Goal: Task Accomplishment & Management: Complete application form

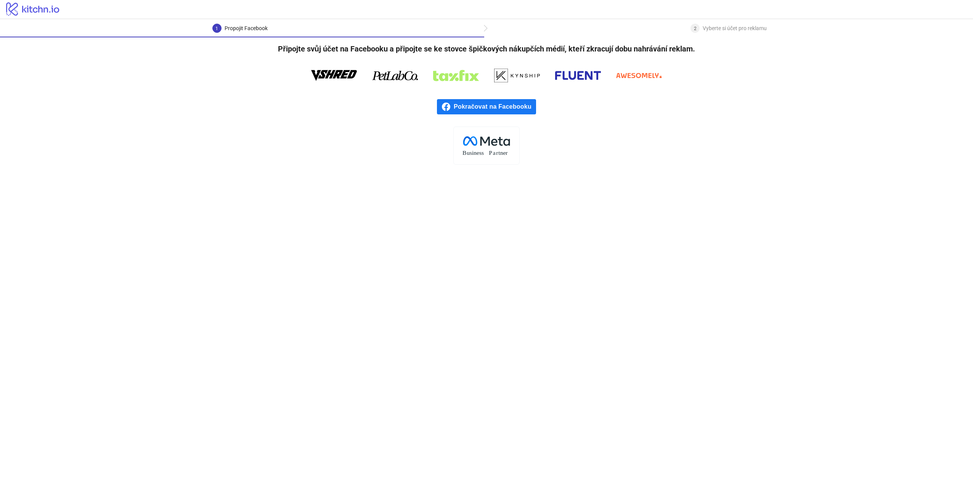
click at [492, 107] on span "Pokračovat na Facebooku" at bounding box center [495, 106] width 82 height 15
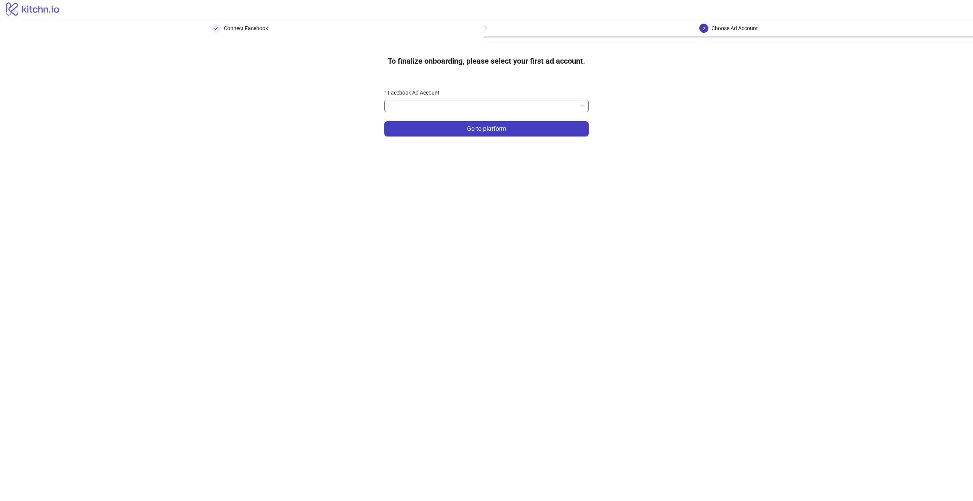
click at [524, 104] on input "Facebook Ad Account" at bounding box center [483, 105] width 188 height 11
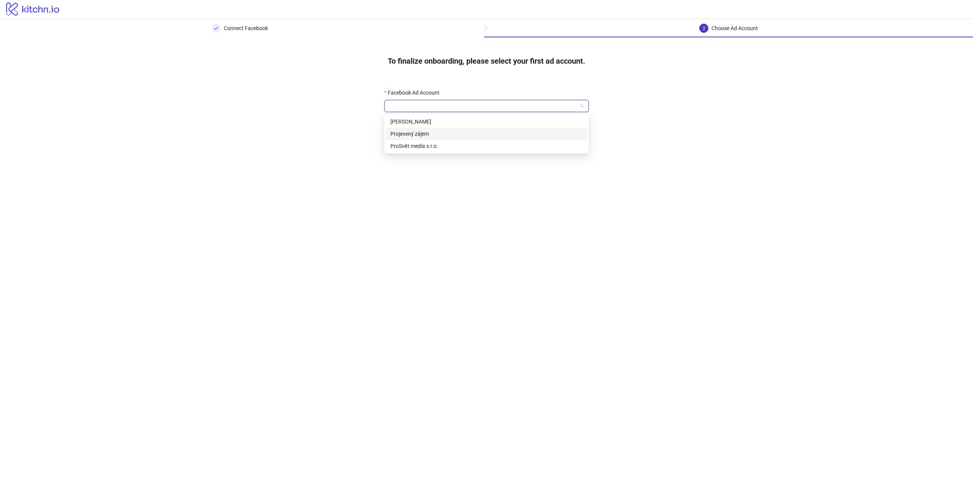
click at [411, 133] on div "Projevený zájem" at bounding box center [486, 134] width 192 height 8
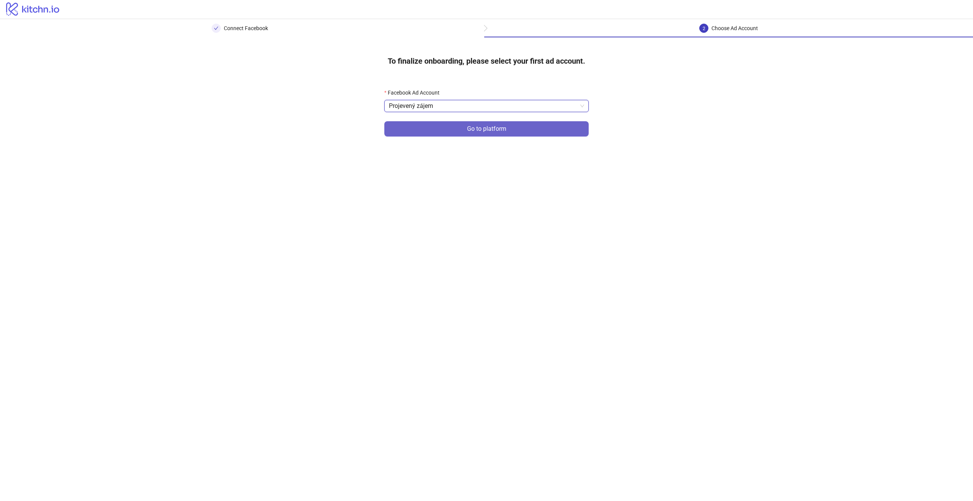
click at [432, 128] on button "Go to platform" at bounding box center [486, 128] width 204 height 15
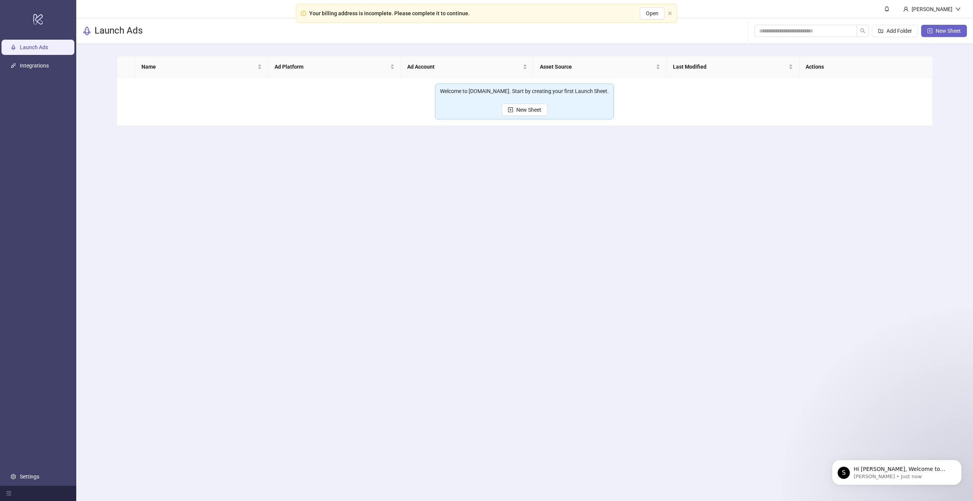
click at [955, 30] on span "New Sheet" at bounding box center [947, 31] width 25 height 6
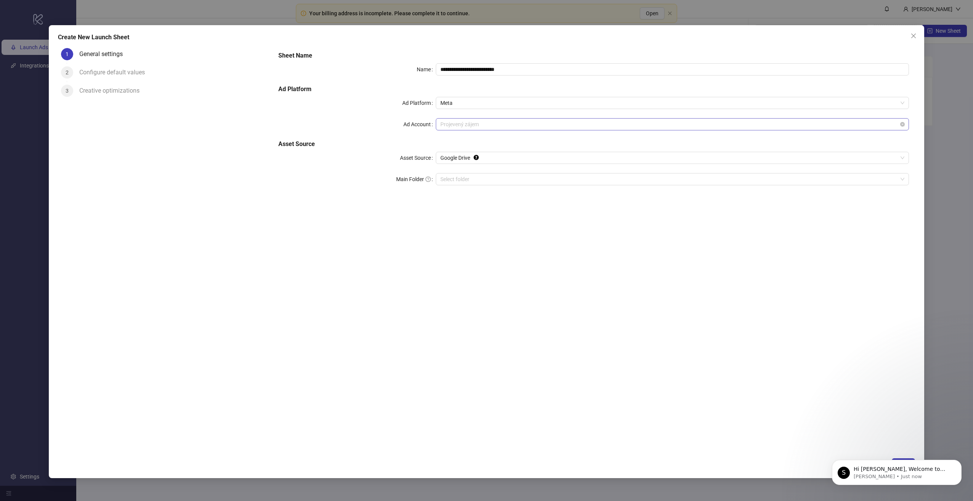
click at [485, 125] on span "Projevený zájem" at bounding box center [672, 124] width 464 height 11
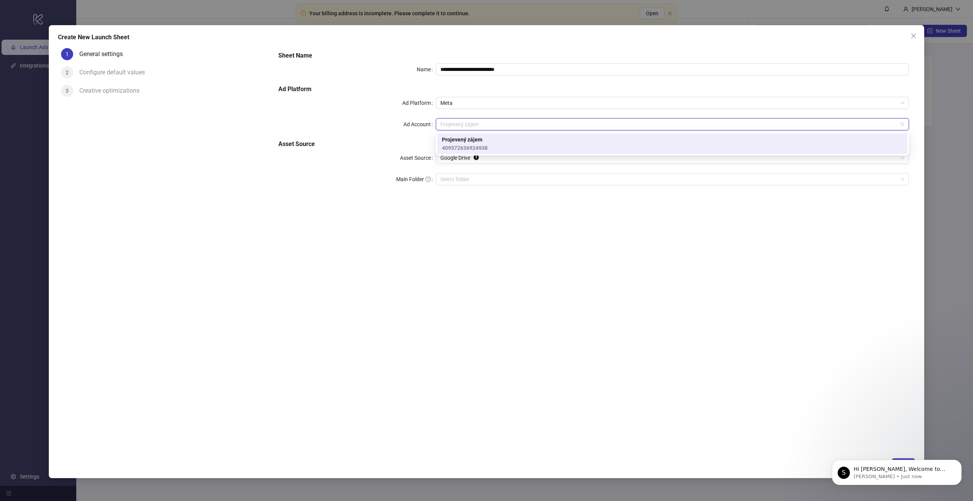
click at [491, 152] on div "Projevený zájem 409572636924938" at bounding box center [672, 143] width 461 height 17
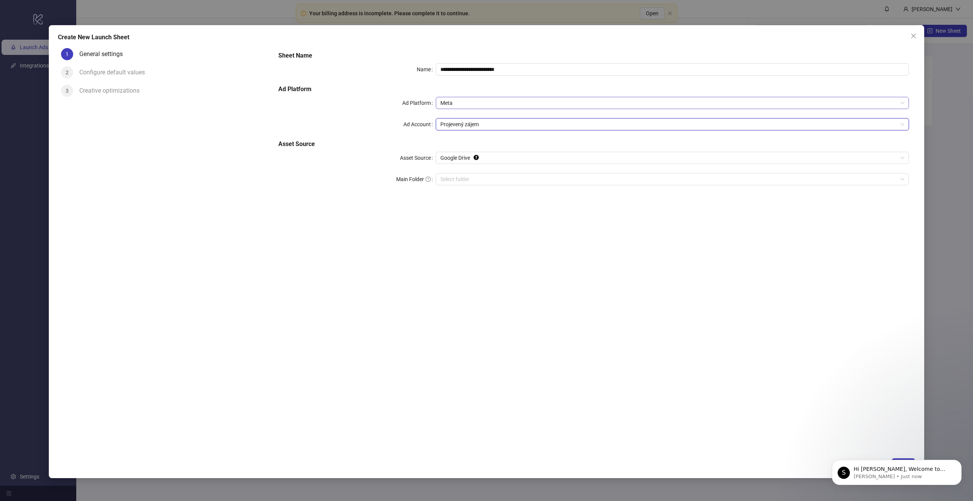
click at [482, 102] on span "Meta" at bounding box center [672, 102] width 464 height 11
click at [481, 102] on span "Meta" at bounding box center [672, 102] width 464 height 11
click at [470, 67] on input "**********" at bounding box center [672, 69] width 473 height 12
click at [365, 87] on h5 "Ad Platform" at bounding box center [593, 89] width 631 height 9
click at [530, 156] on span "Google Drive" at bounding box center [672, 157] width 464 height 11
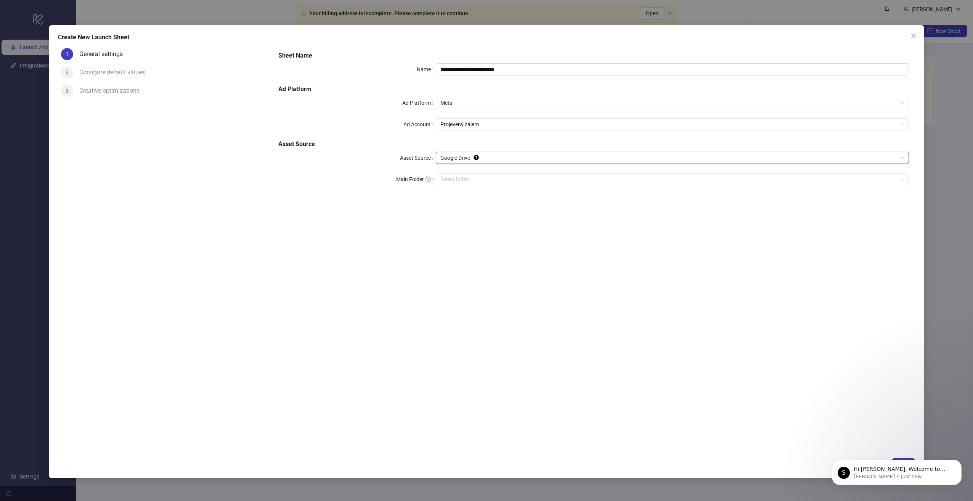
click at [530, 156] on span "Google Drive" at bounding box center [672, 157] width 464 height 11
drag, startPoint x: 521, startPoint y: 219, endPoint x: 491, endPoint y: 194, distance: 39.8
click at [521, 218] on div "**********" at bounding box center [593, 249] width 643 height 409
click at [474, 179] on input "Main Folder" at bounding box center [668, 178] width 457 height 11
click at [960, 460] on icon "Dismiss notification" at bounding box center [959, 462] width 4 height 4
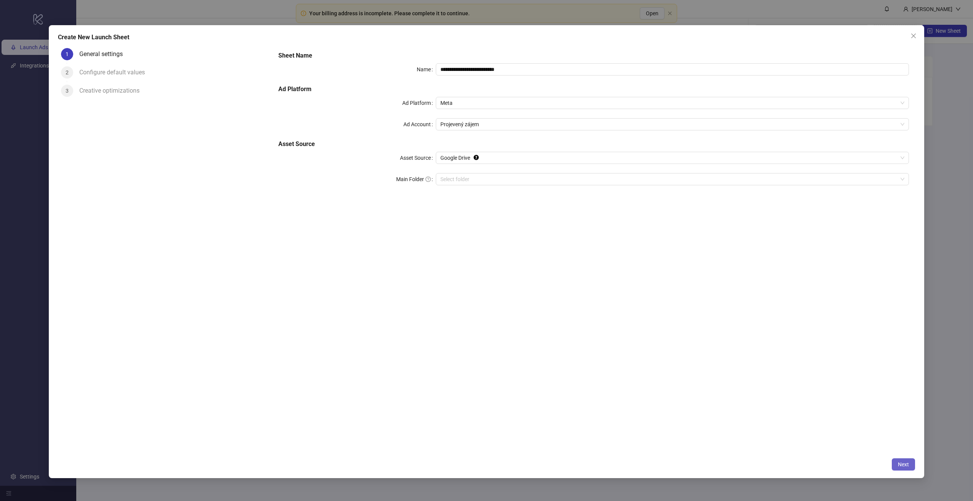
click at [905, 465] on span "Next" at bounding box center [903, 464] width 11 height 6
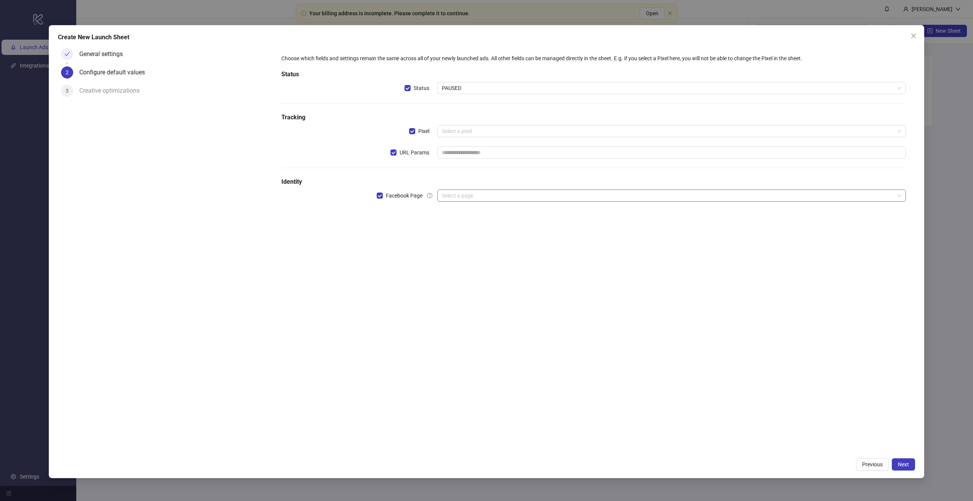
click at [474, 196] on input "search" at bounding box center [668, 195] width 452 height 11
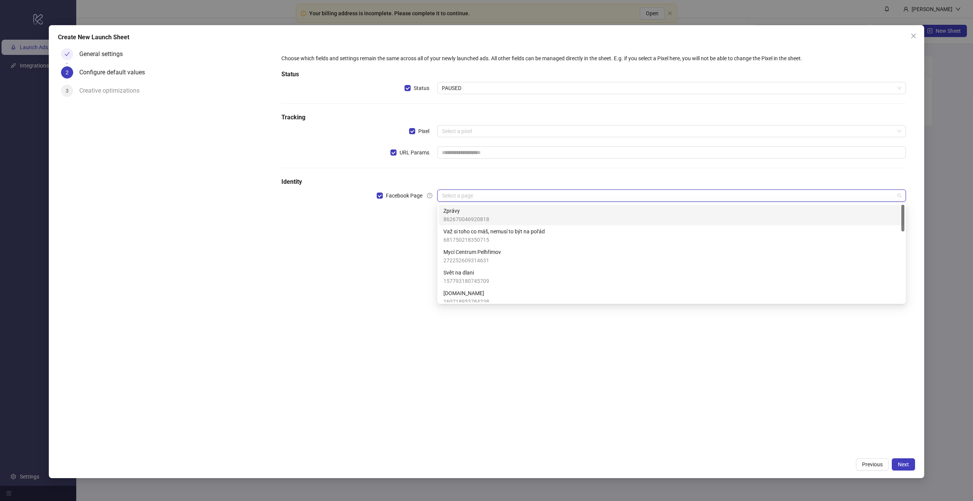
click at [478, 208] on span "Zprávy" at bounding box center [466, 211] width 46 height 8
click at [537, 300] on div "Choose which fields and settings remain the same across all of your newly launc…" at bounding box center [593, 249] width 643 height 409
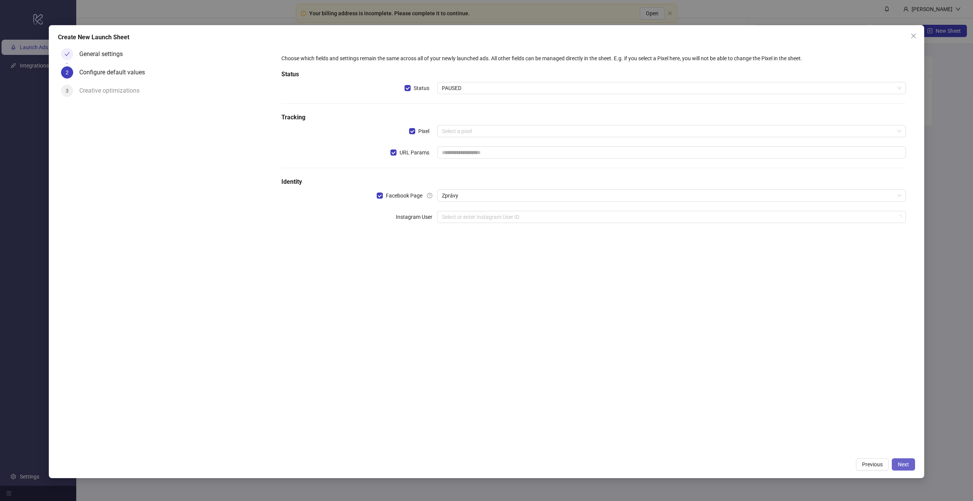
click at [900, 459] on button "Next" at bounding box center [902, 464] width 23 height 12
click at [477, 130] on input "search" at bounding box center [668, 130] width 452 height 11
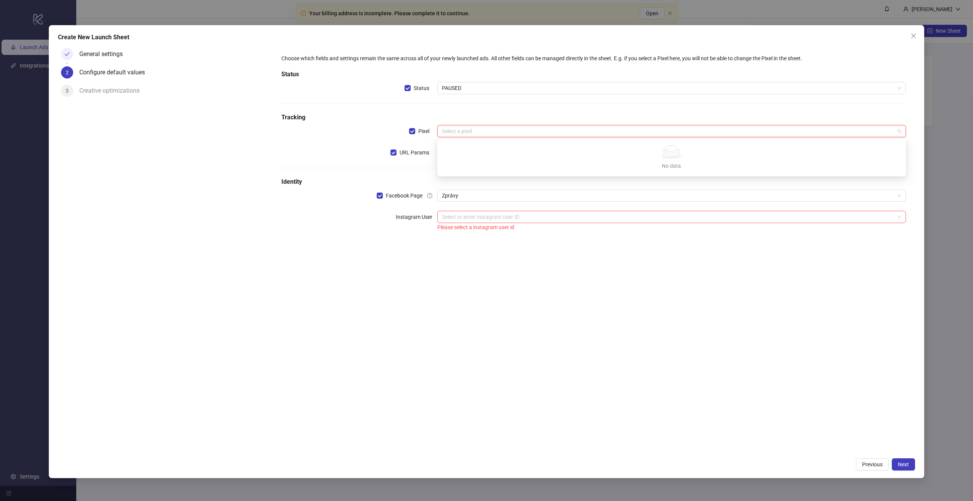
click at [489, 160] on div "No data No data" at bounding box center [671, 157] width 450 height 25
click at [375, 126] on div "Pixel" at bounding box center [359, 135] width 156 height 21
click at [416, 128] on span "Pixel" at bounding box center [423, 131] width 17 height 8
click at [423, 151] on span "URL Params" at bounding box center [414, 152] width 36 height 8
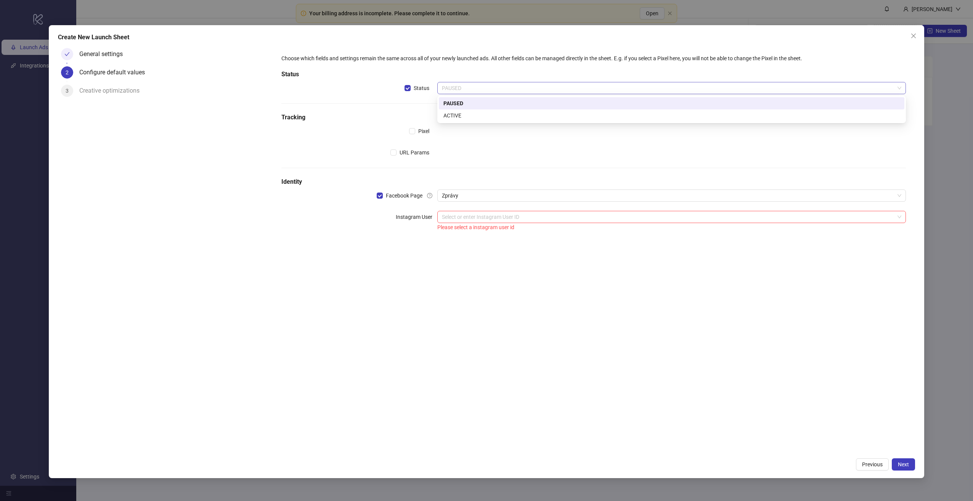
click at [476, 90] on span "PAUSED" at bounding box center [671, 87] width 459 height 11
click at [482, 115] on div "ACTIVE" at bounding box center [671, 115] width 456 height 8
click at [501, 82] on span "ACTIVE" at bounding box center [671, 87] width 459 height 11
click at [466, 105] on div "PAUSED" at bounding box center [671, 103] width 456 height 8
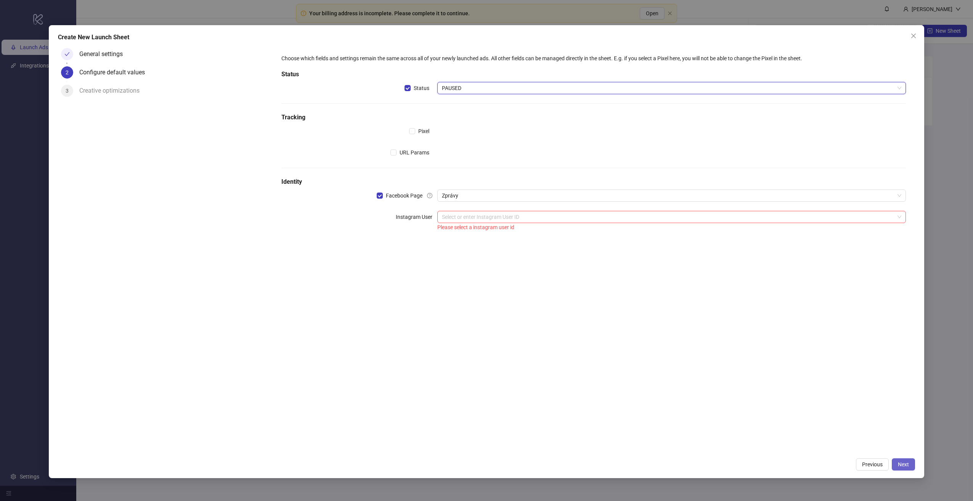
click at [895, 462] on button "Next" at bounding box center [902, 464] width 23 height 12
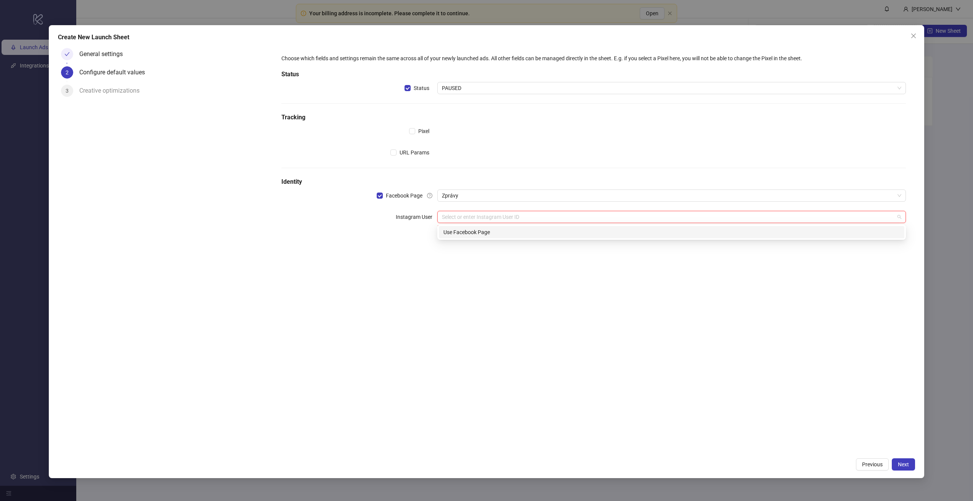
click at [484, 211] on input "search" at bounding box center [668, 216] width 452 height 11
click at [492, 232] on div "Use Facebook Page" at bounding box center [671, 232] width 456 height 8
click at [569, 325] on div "Choose which fields and settings remain the same across all of your newly launc…" at bounding box center [593, 249] width 643 height 409
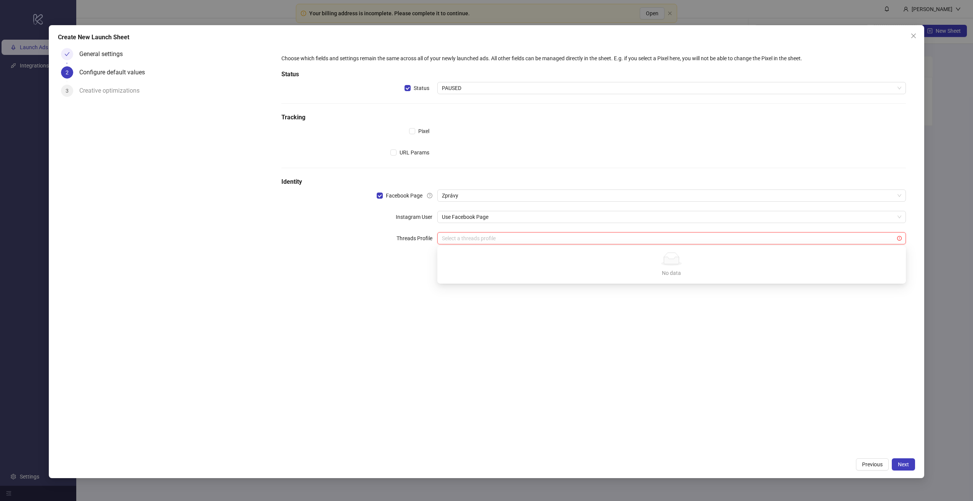
click at [467, 240] on input "search" at bounding box center [668, 237] width 452 height 11
click at [532, 352] on div "Choose which fields and settings remain the same across all of your newly launc…" at bounding box center [593, 249] width 643 height 409
click at [907, 460] on button "Next" at bounding box center [902, 464] width 23 height 12
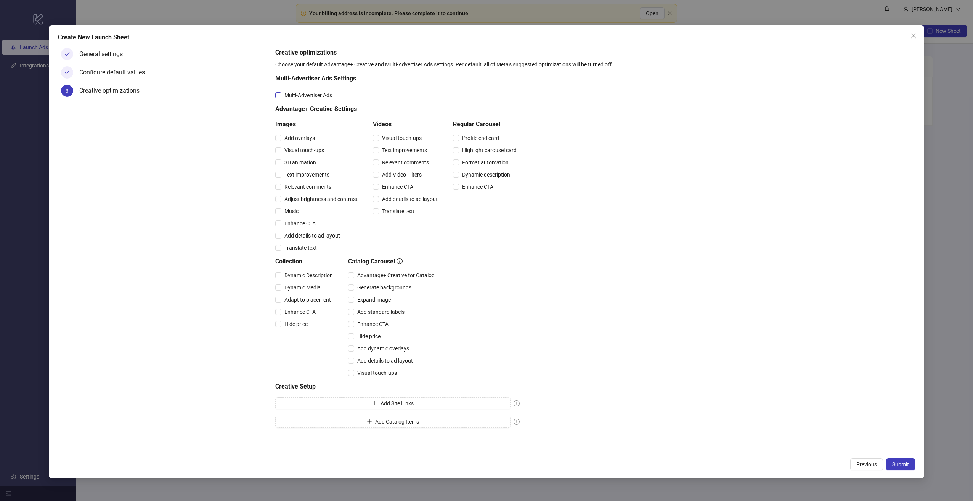
click at [313, 94] on span "Multi-Advertiser Ads" at bounding box center [308, 95] width 54 height 8
click at [900, 463] on span "Submit" at bounding box center [900, 464] width 17 height 6
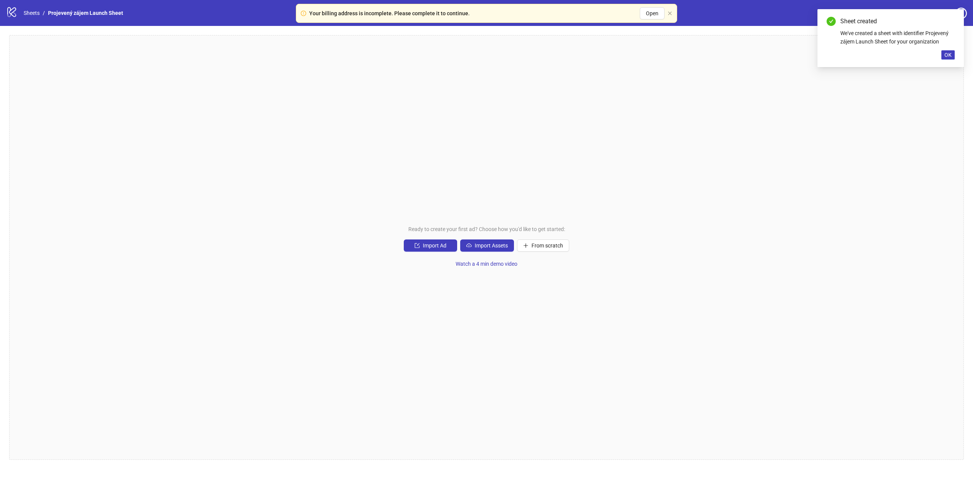
click at [905, 43] on div "We've created a sheet with identifier Projevený zájem Launch Sheet for your org…" at bounding box center [897, 37] width 114 height 17
click at [951, 54] on span "OK" at bounding box center [947, 55] width 7 height 6
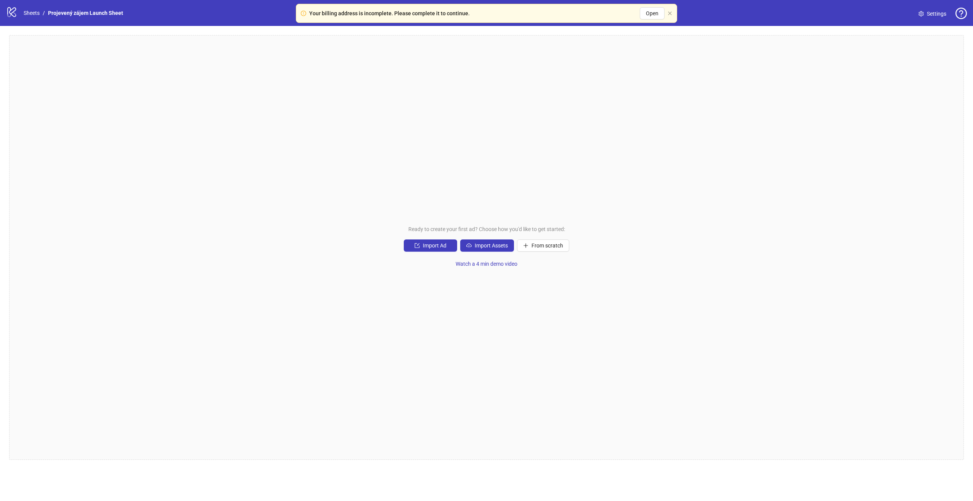
click at [937, 13] on span "Settings" at bounding box center [936, 14] width 19 height 8
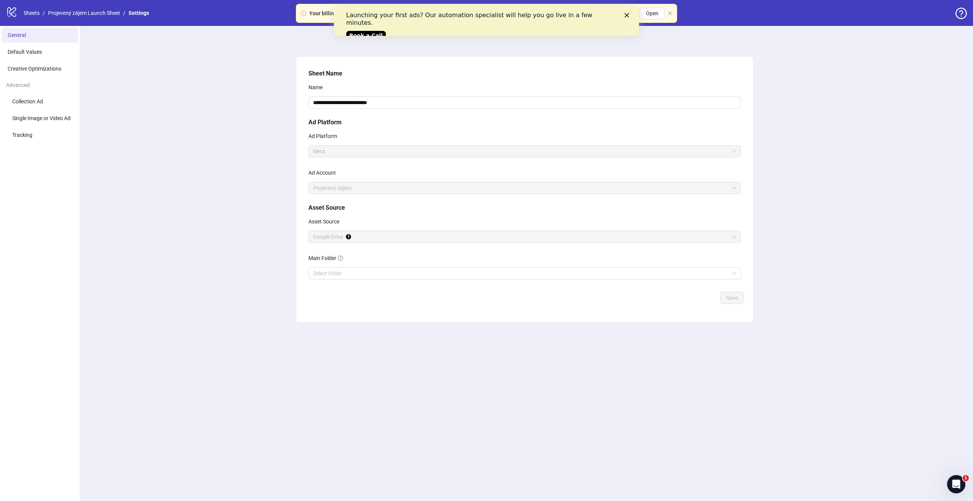
click at [672, 10] on div "Your billing address is incomplete. Please complete it to continue. Open" at bounding box center [486, 13] width 381 height 19
click at [626, 18] on div "Launching your first ads? Our automation specialist will help you go live in a …" at bounding box center [486, 24] width 281 height 31
click at [626, 13] on icon "Close" at bounding box center [626, 15] width 5 height 5
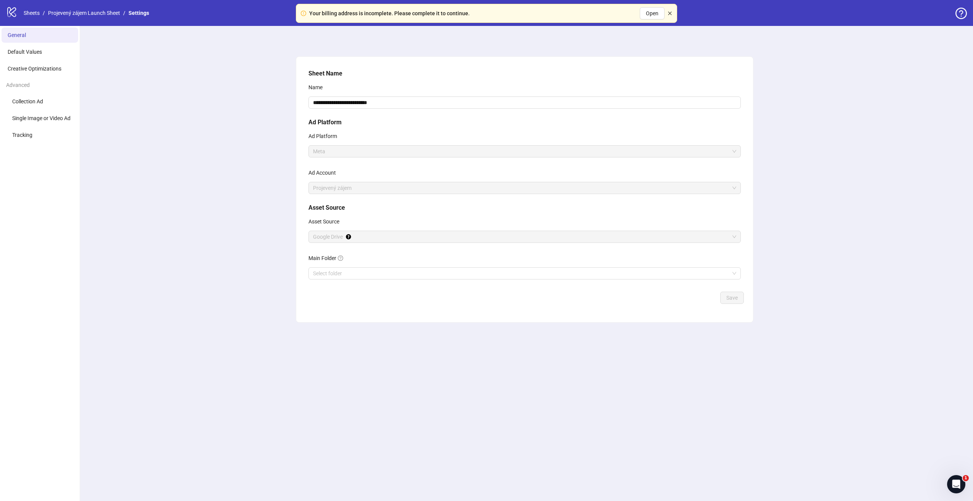
click at [668, 14] on icon "close" at bounding box center [669, 13] width 5 height 5
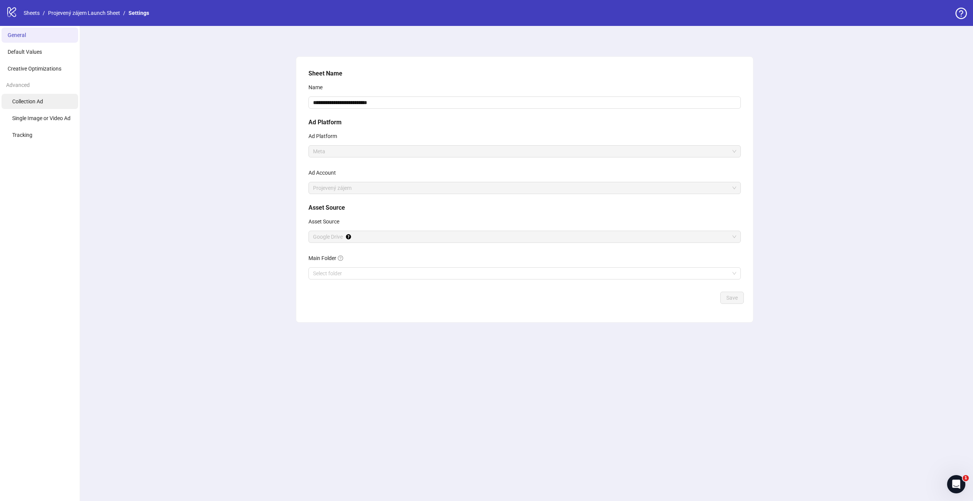
click at [46, 103] on li "Collection Ad" at bounding box center [40, 101] width 77 height 15
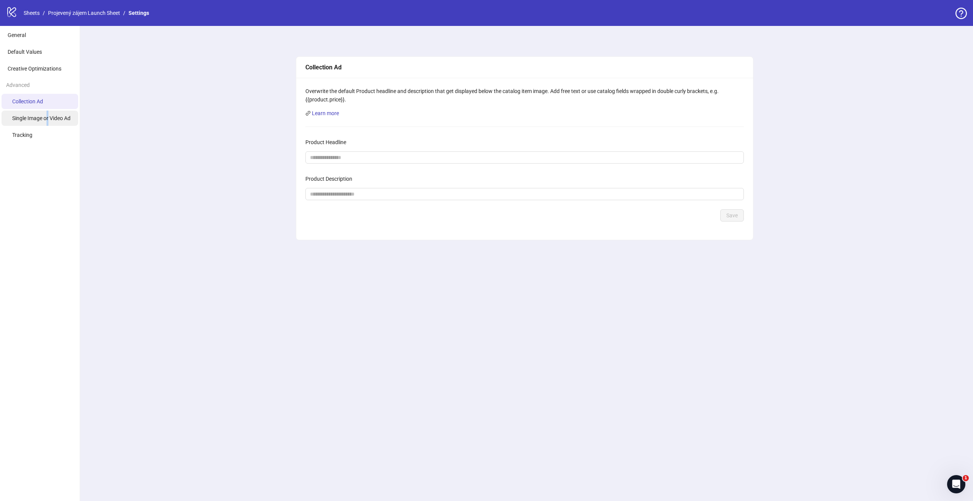
click at [48, 120] on span "Single Image or Video Ad" at bounding box center [41, 118] width 58 height 6
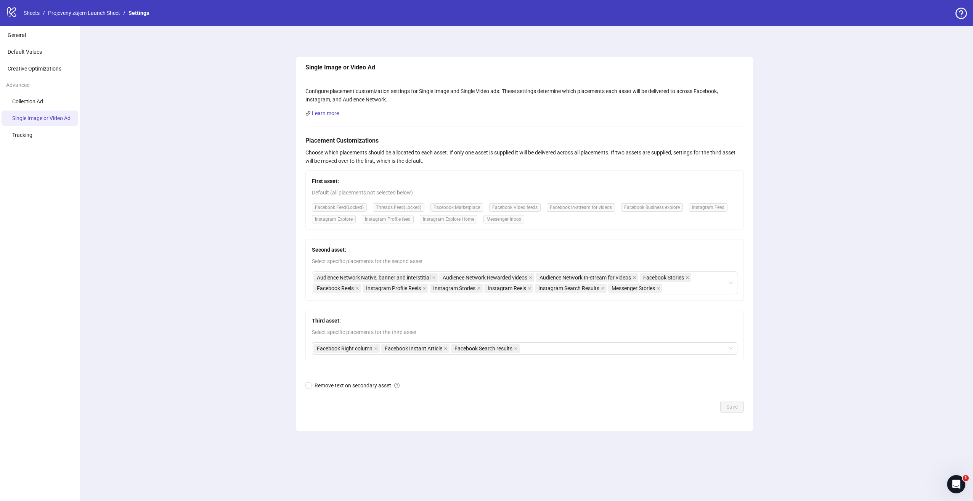
click at [136, 196] on div "Single Image or Video Ad Configure placement customization settings for Single …" at bounding box center [524, 263] width 896 height 475
click at [38, 135] on li "Tracking" at bounding box center [40, 134] width 77 height 15
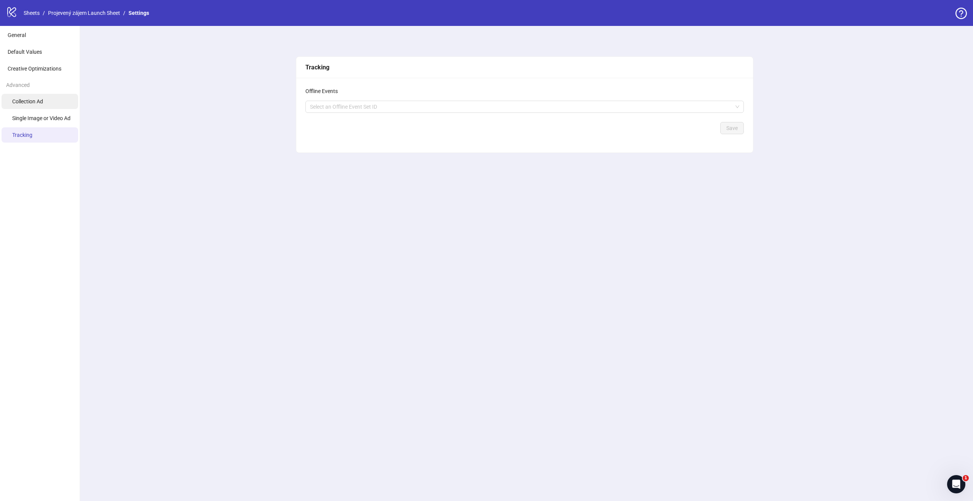
click at [40, 106] on li "Collection Ad" at bounding box center [40, 101] width 77 height 15
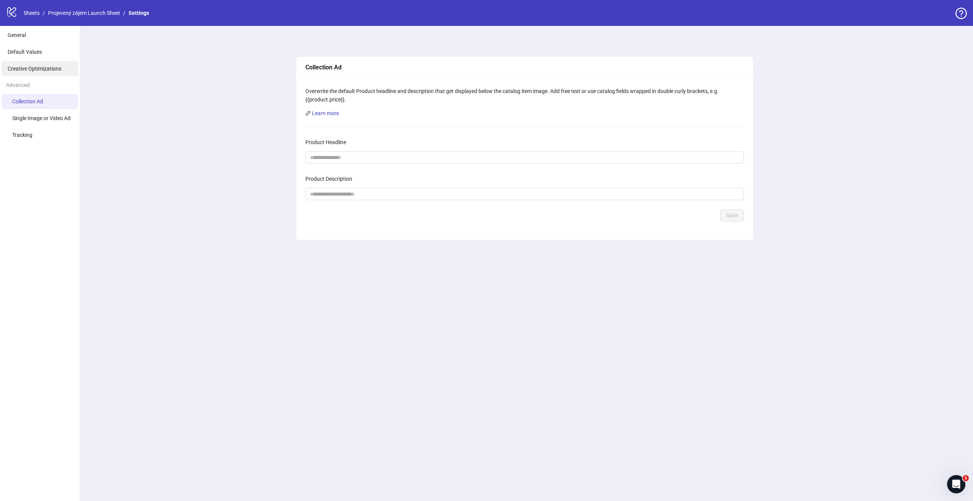
click at [32, 69] on span "Creative Optimizations" at bounding box center [35, 69] width 54 height 6
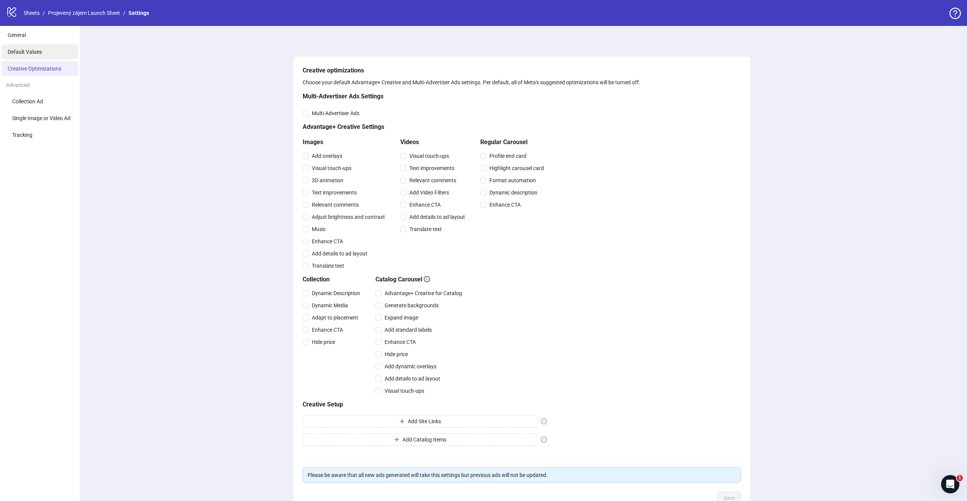
click at [30, 57] on li "Default Values" at bounding box center [40, 51] width 77 height 15
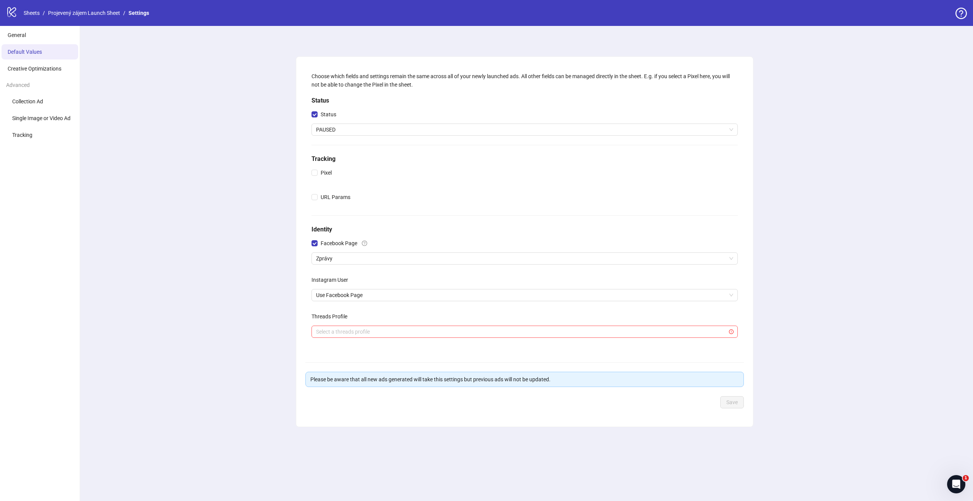
click at [175, 224] on div "Choose which fields and settings remain the same across all of your newly launc…" at bounding box center [524, 263] width 896 height 475
click at [367, 335] on input "search" at bounding box center [521, 331] width 410 height 11
drag, startPoint x: 247, startPoint y: 320, endPoint x: 257, endPoint y: 322, distance: 10.8
click at [247, 319] on div "Choose which fields and settings remain the same across all of your newly launc…" at bounding box center [524, 263] width 896 height 475
click at [31, 73] on li "Creative Optimizations" at bounding box center [40, 68] width 77 height 15
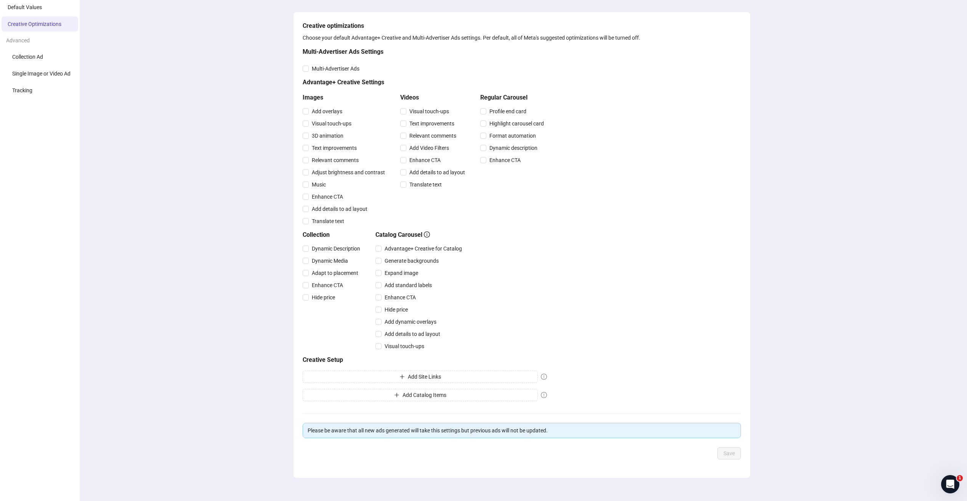
scroll to position [53, 0]
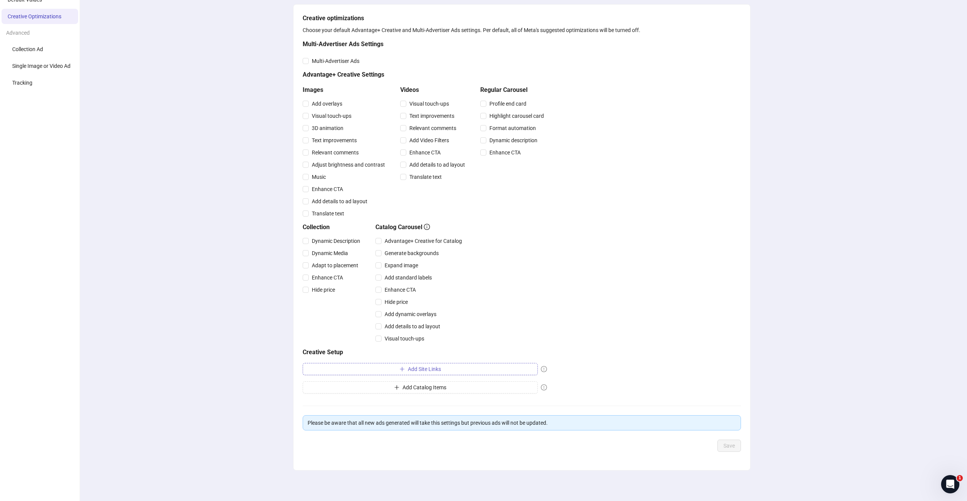
click at [454, 369] on button "Add Site Links" at bounding box center [420, 369] width 235 height 12
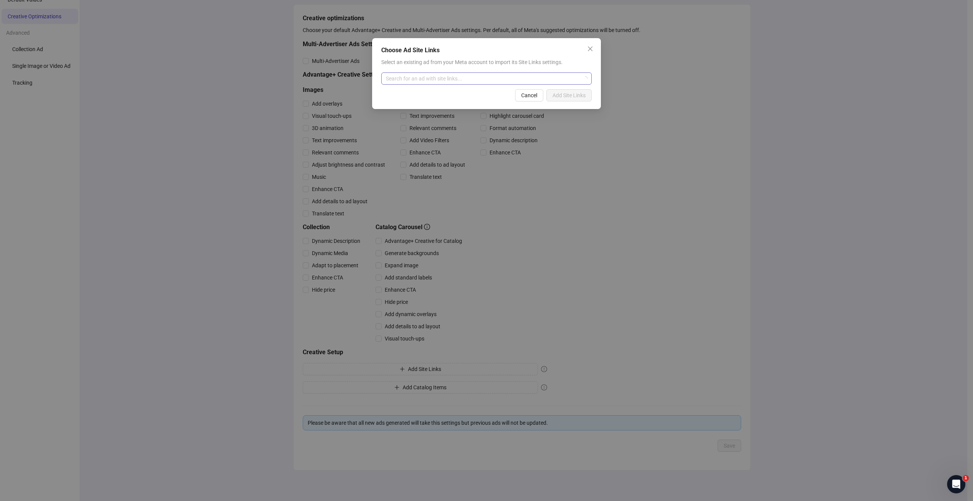
click at [433, 79] on input "search" at bounding box center [483, 78] width 194 height 11
click at [589, 48] on icon "close" at bounding box center [590, 48] width 5 height 5
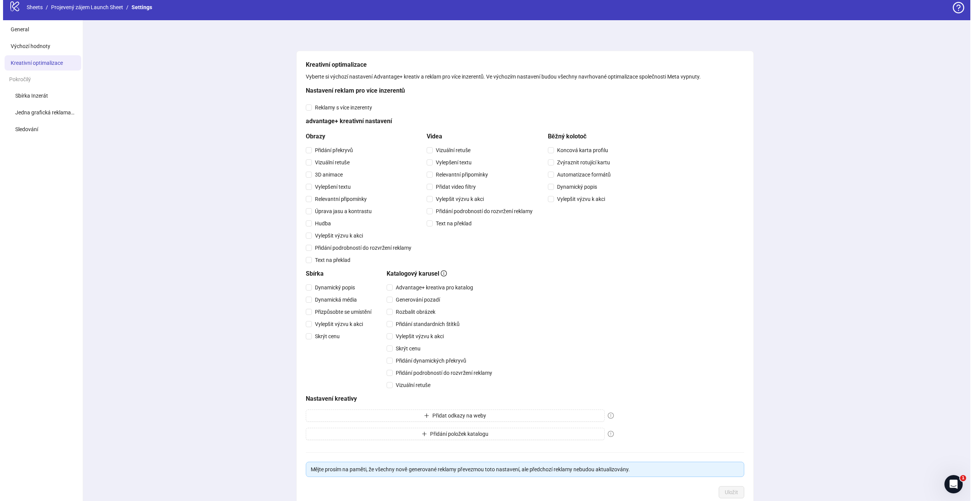
scroll to position [0, 0]
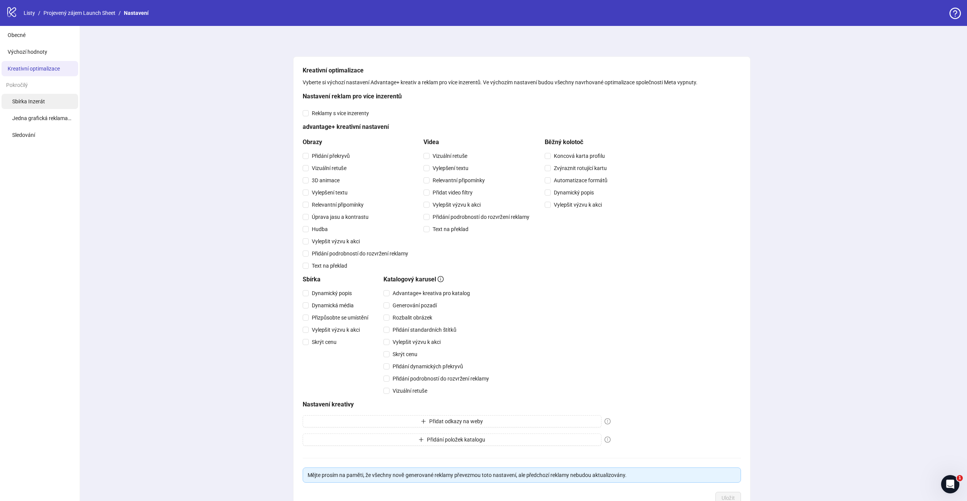
click at [46, 100] on li "Sbírka Inzerát" at bounding box center [40, 101] width 77 height 15
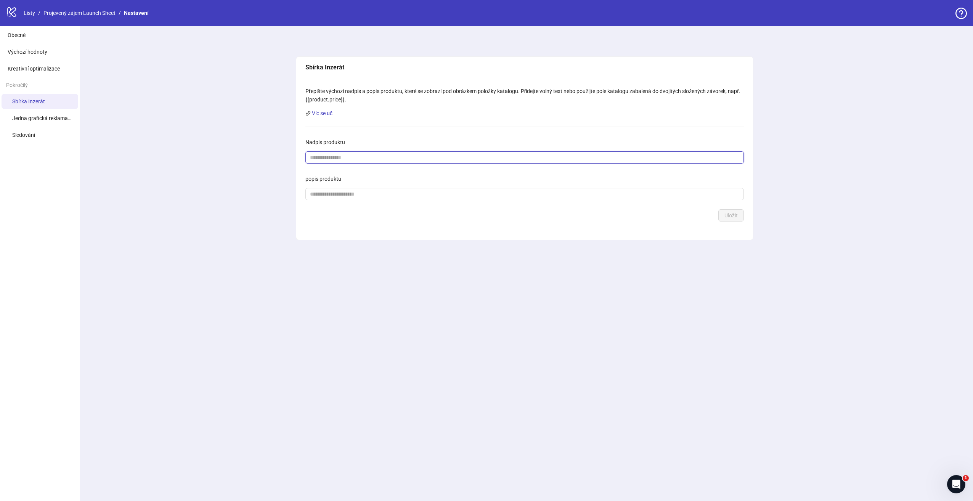
click at [335, 156] on input "Nadpis produktu" at bounding box center [521, 157] width 423 height 8
click at [30, 120] on span "Jedna grafická reklama nebo videoreklama" at bounding box center [62, 118] width 101 height 6
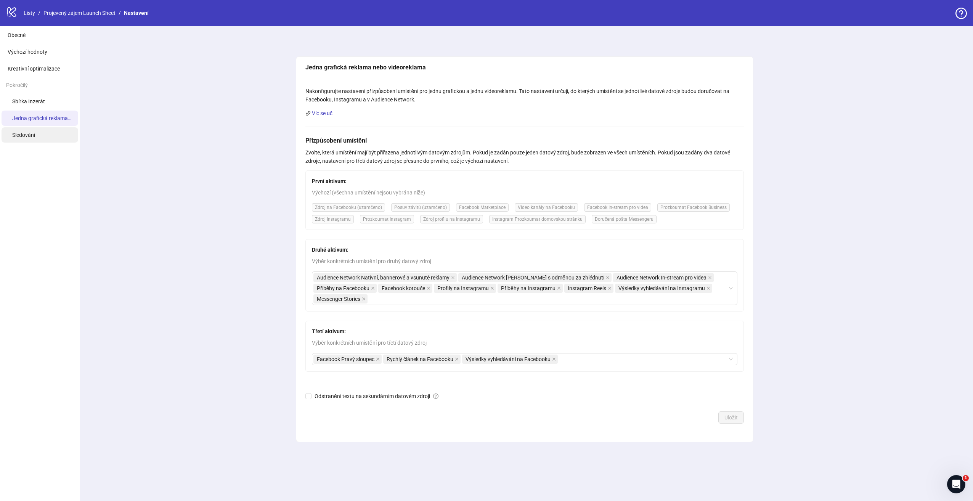
click at [41, 140] on li "Sledování" at bounding box center [40, 134] width 77 height 15
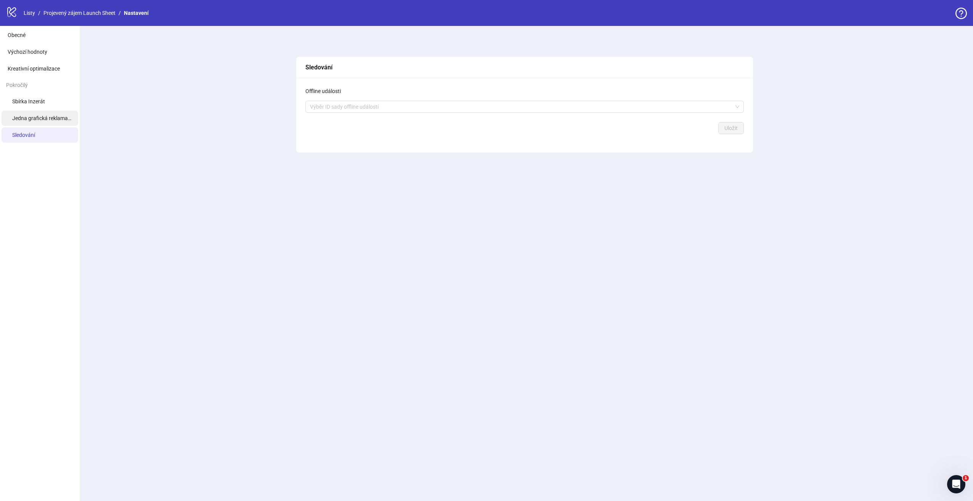
click at [37, 117] on span "Jedna grafická reklama nebo videoreklama" at bounding box center [62, 118] width 101 height 6
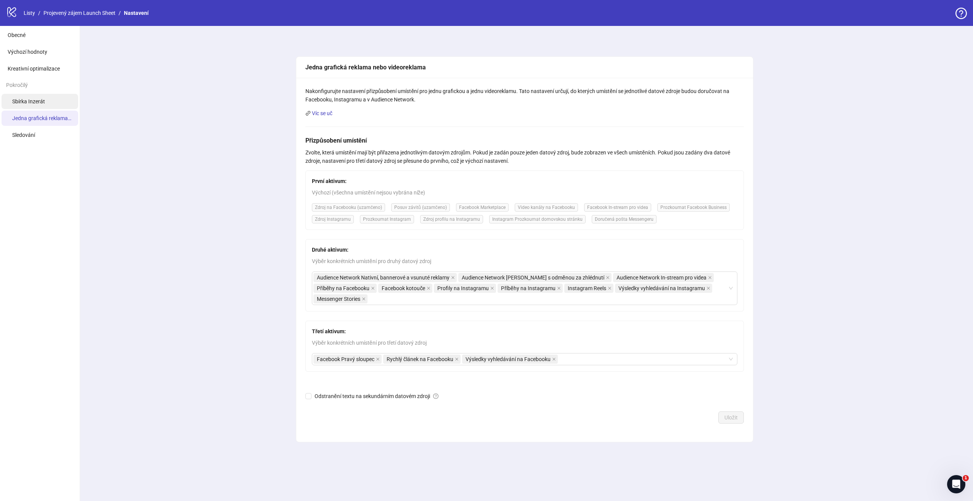
click at [34, 102] on span "Sbírka Inzerát" at bounding box center [28, 101] width 33 height 6
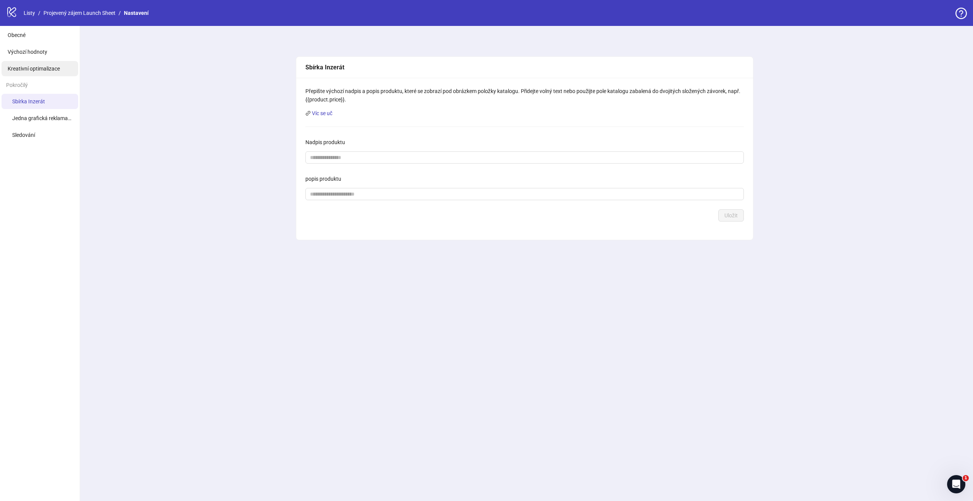
click at [38, 70] on span "Kreativní optimalizace" at bounding box center [34, 69] width 52 height 6
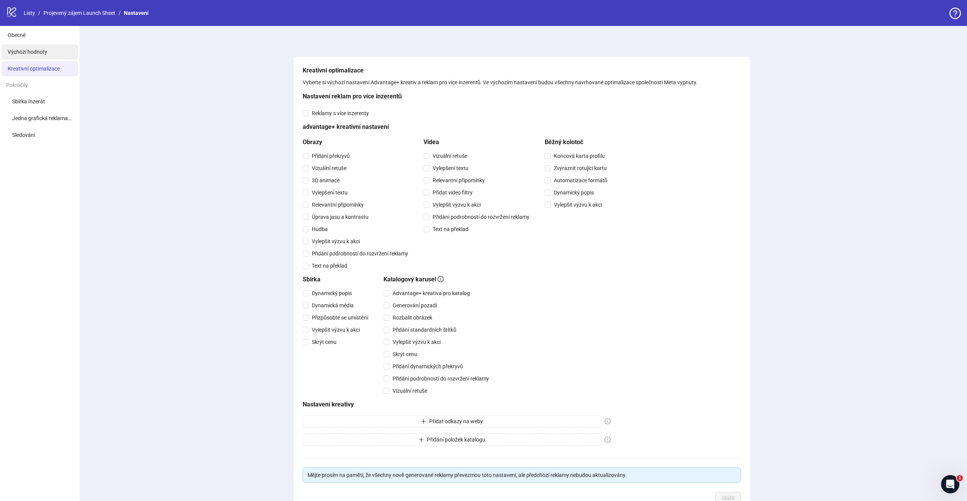
click at [32, 53] on span "Výchozí hodnoty" at bounding box center [28, 52] width 40 height 6
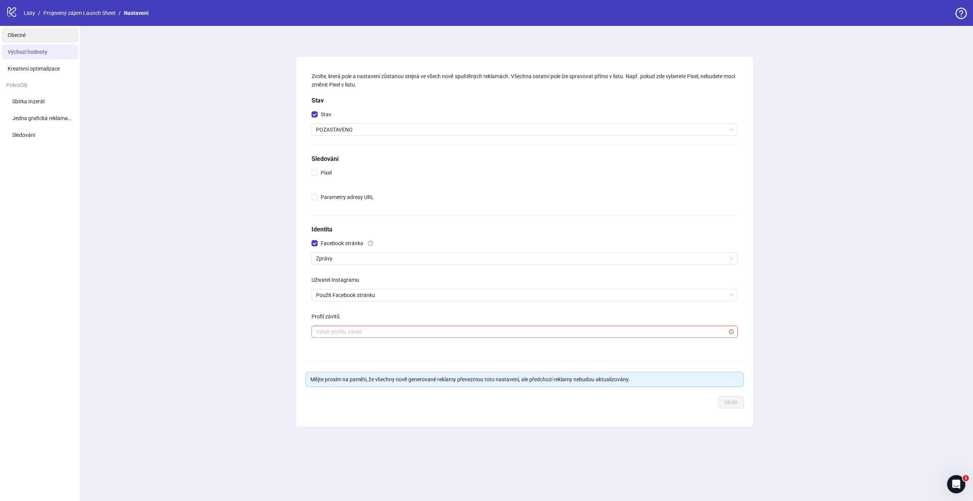
click at [21, 38] on span "Obecné" at bounding box center [17, 35] width 18 height 6
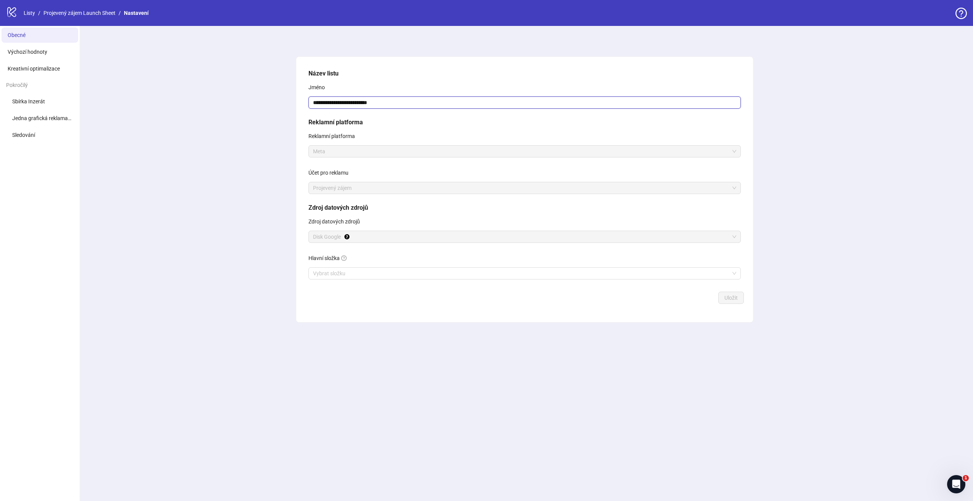
click at [354, 102] on input "**********" at bounding box center [524, 102] width 432 height 12
click at [420, 107] on input "**********" at bounding box center [524, 102] width 432 height 12
click at [370, 149] on span "Meta" at bounding box center [524, 151] width 423 height 11
click at [16, 13] on icon "logo/logo-mobile" at bounding box center [11, 11] width 11 height 11
drag, startPoint x: 967, startPoint y: 13, endPoint x: 959, endPoint y: 14, distance: 8.1
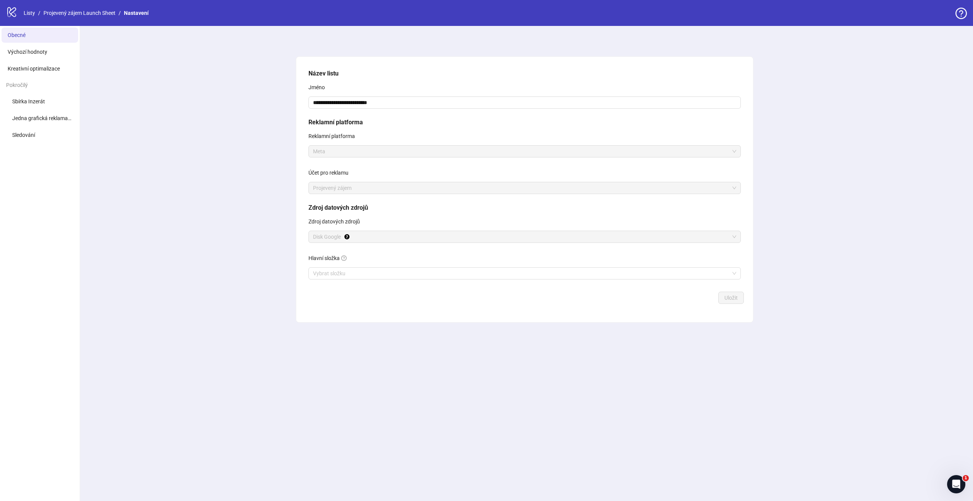
click at [964, 13] on div "logo/logo-mobile Listy / Projevený zájem Launch Sheet / Nastavení" at bounding box center [486, 13] width 973 height 26
click at [957, 14] on icon "kruh otázek" at bounding box center [960, 13] width 11 height 11
click at [11, 12] on icon "logo/logo-mobile" at bounding box center [11, 11] width 11 height 11
